Goal: Task Accomplishment & Management: Use online tool/utility

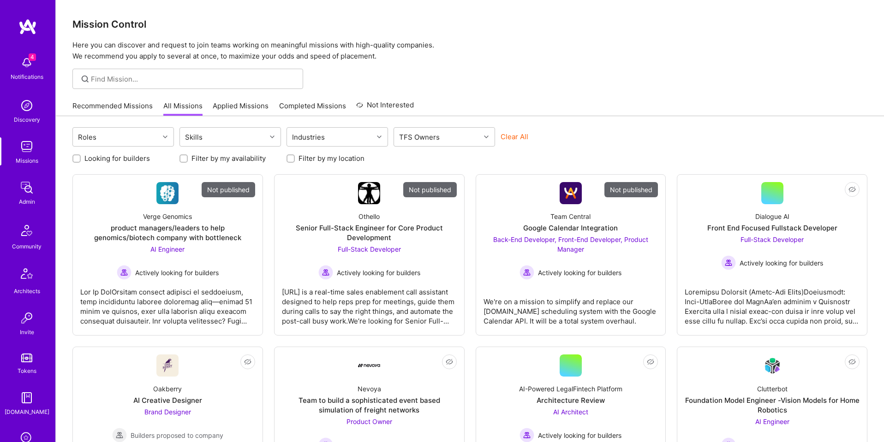
scroll to position [147, 0]
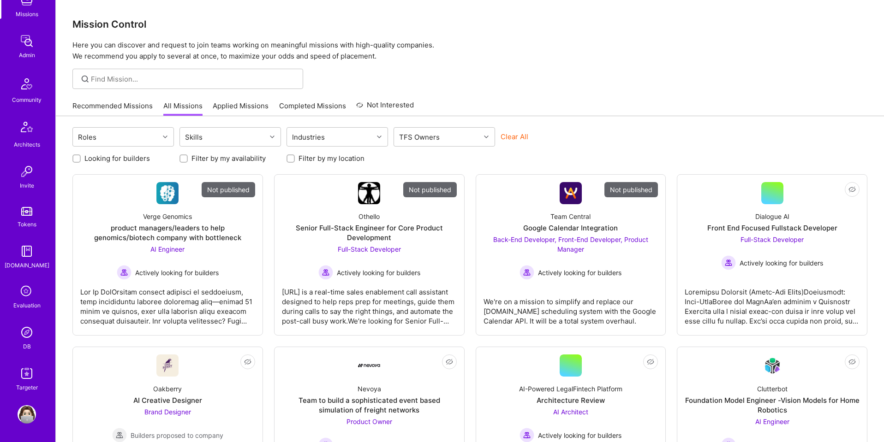
click at [27, 328] on img at bounding box center [27, 332] width 18 height 18
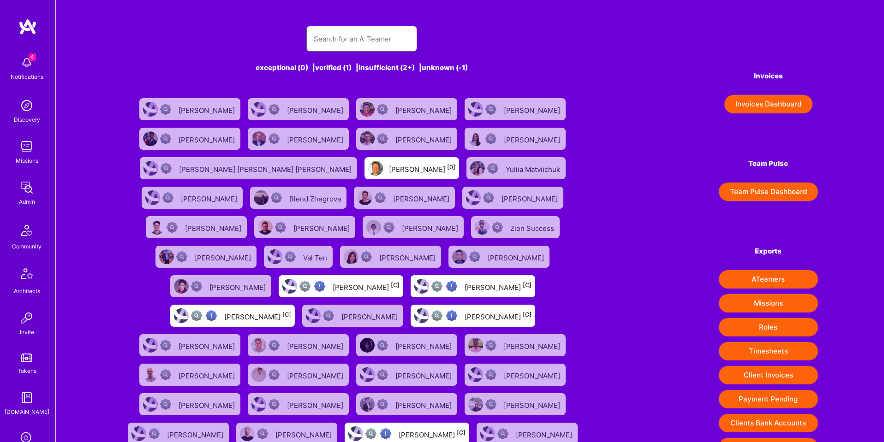
click at [381, 36] on input "text" at bounding box center [362, 39] width 96 height 24
paste input "https://platform.a.team/jubishakewalramani"
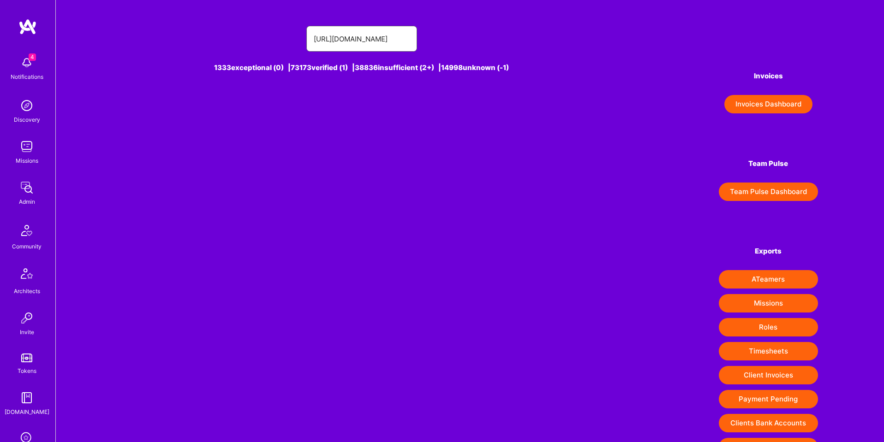
type input "https://platform.a.team/jubishakewalramani"
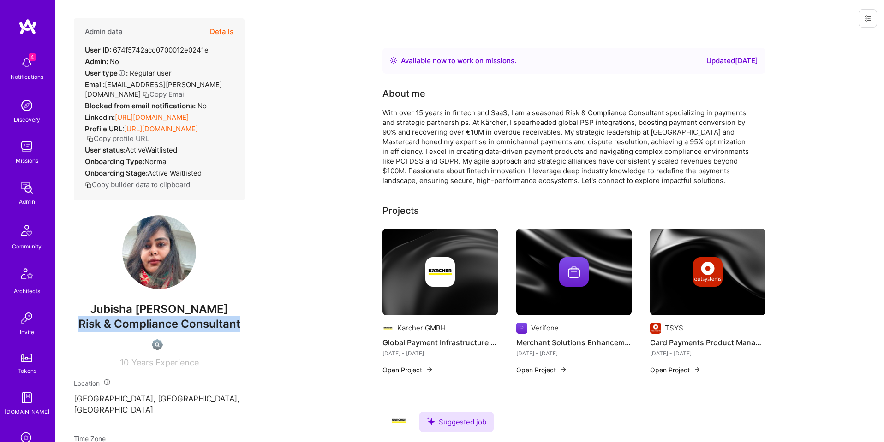
drag, startPoint x: 81, startPoint y: 324, endPoint x: 258, endPoint y: 326, distance: 177.6
click at [258, 326] on div "Admin data Details User ID: 674f5742acd0700012e0241e Admin: No User type Regula…" at bounding box center [159, 221] width 208 height 442
copy span "Risk & Compliance Consultant"
click at [871, 12] on button at bounding box center [868, 18] width 18 height 18
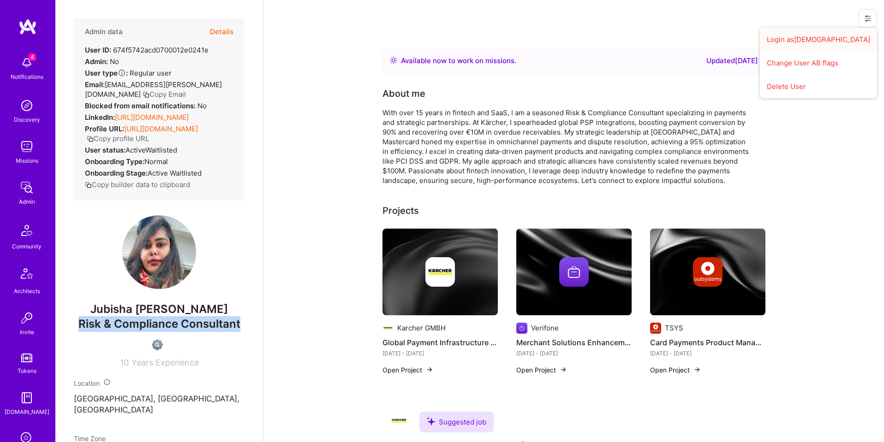
click at [832, 39] on button "Login as Jubisha" at bounding box center [818, 40] width 117 height 24
